Goal: Task Accomplishment & Management: Complete application form

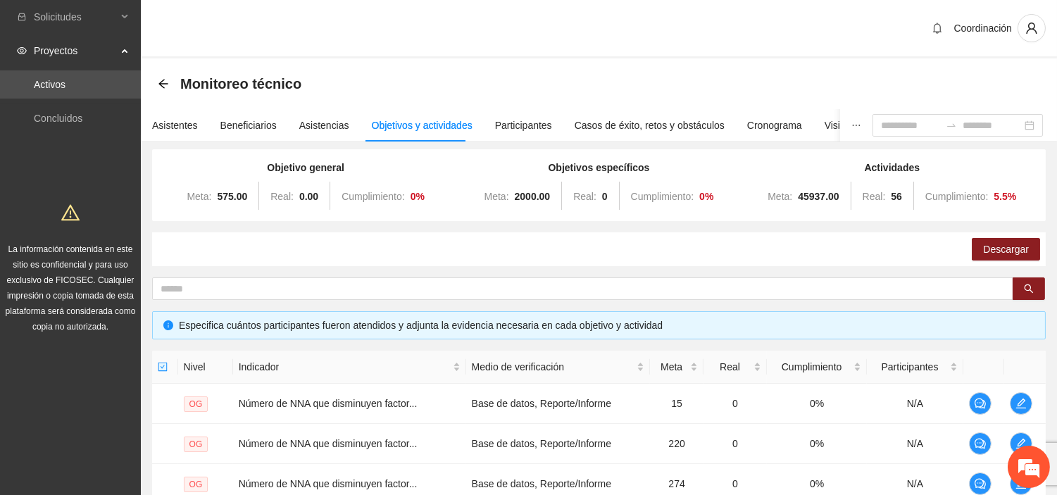
click at [164, 74] on div "Monitoreo técnico" at bounding box center [234, 84] width 152 height 23
click at [158, 80] on icon "arrow-left" at bounding box center [163, 83] width 11 height 11
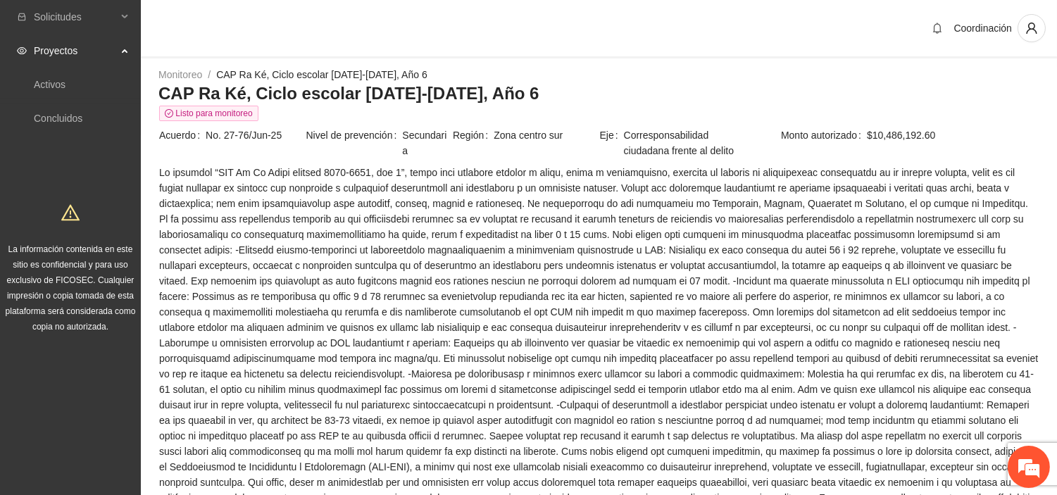
click at [485, 304] on span at bounding box center [599, 436] width 880 height 542
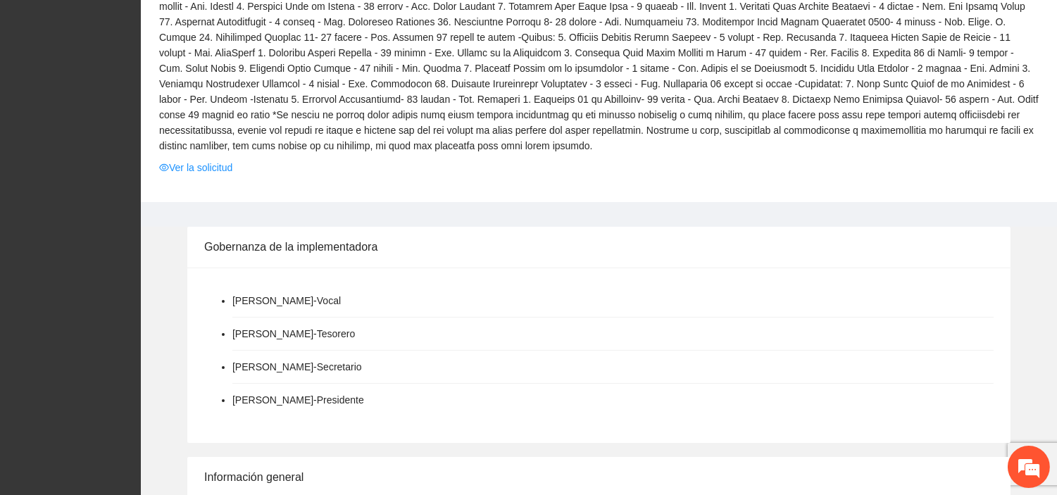
scroll to position [625, 0]
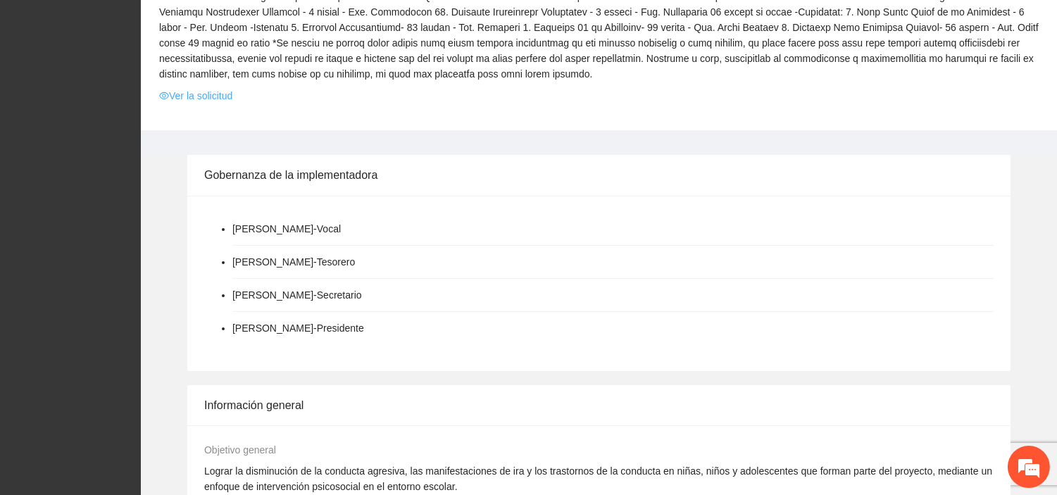
click at [210, 88] on link "Ver la solicitud" at bounding box center [195, 95] width 73 height 15
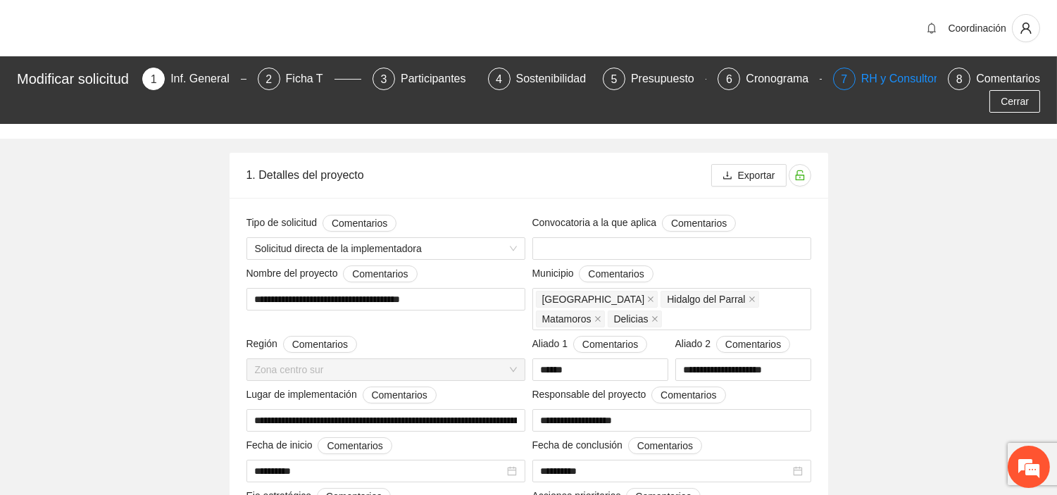
click at [858, 73] on div "7 RH y Consultores" at bounding box center [885, 79] width 104 height 23
click at [645, 76] on div "Presupuesto" at bounding box center [668, 79] width 75 height 23
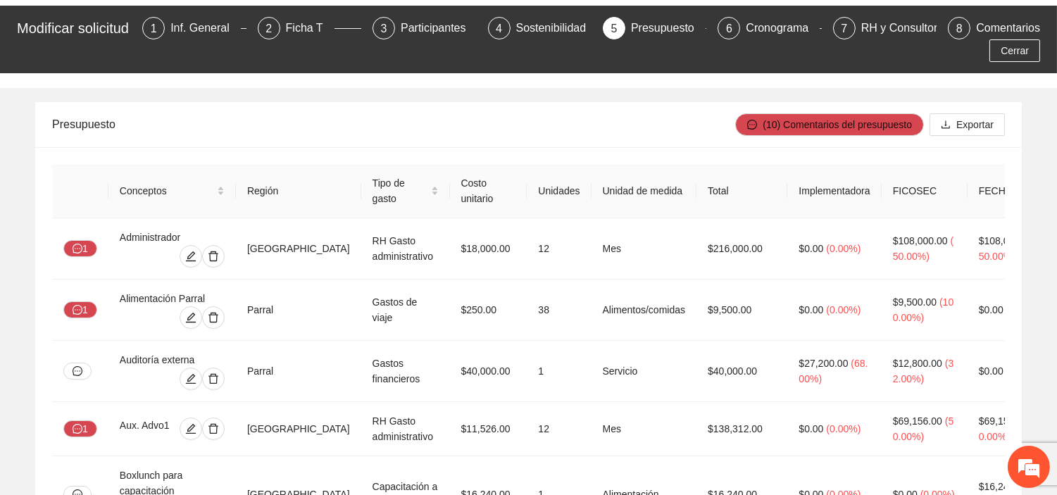
scroll to position [78, 0]
